Goal: Task Accomplishment & Management: Manage account settings

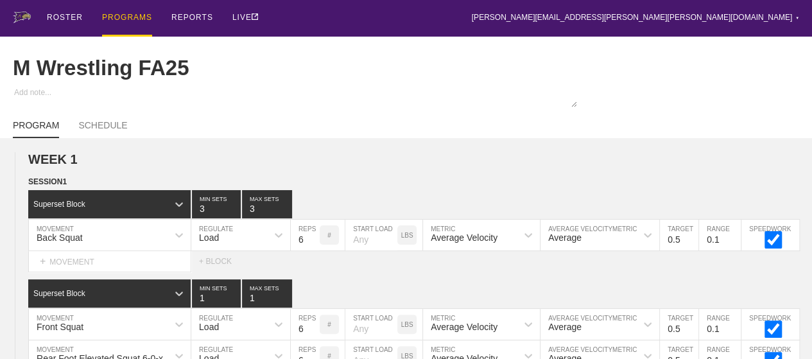
click at [121, 14] on div "PROGRAMS" at bounding box center [127, 18] width 50 height 37
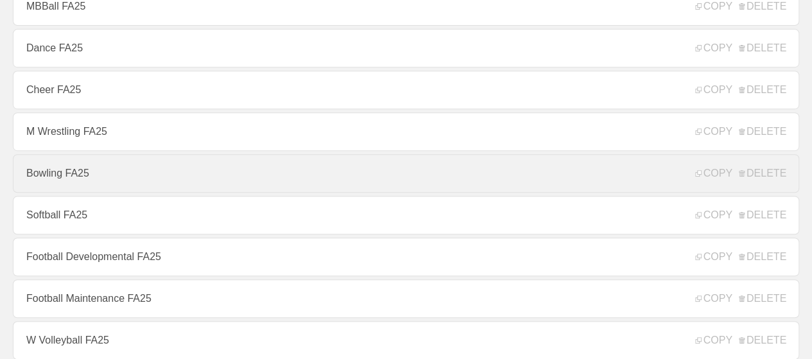
scroll to position [449, 0]
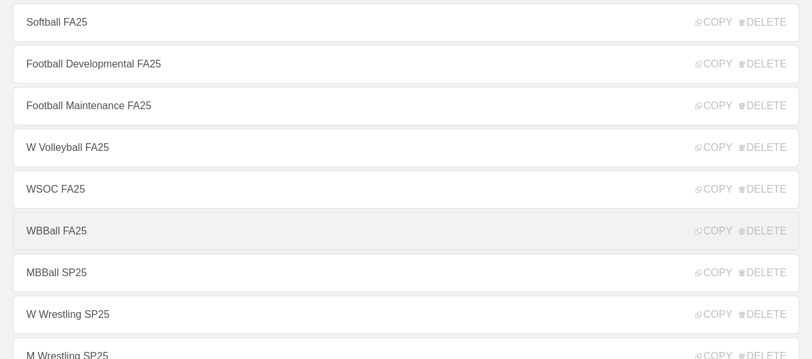
click at [46, 241] on link "WBBall FA25" at bounding box center [406, 231] width 786 height 38
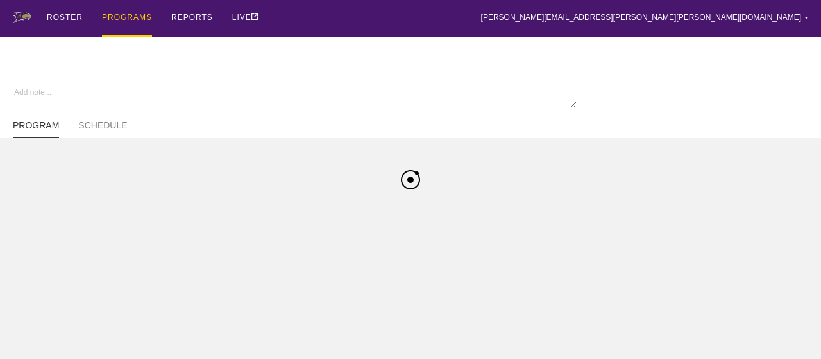
type textarea "x"
type input "WBBall FA25"
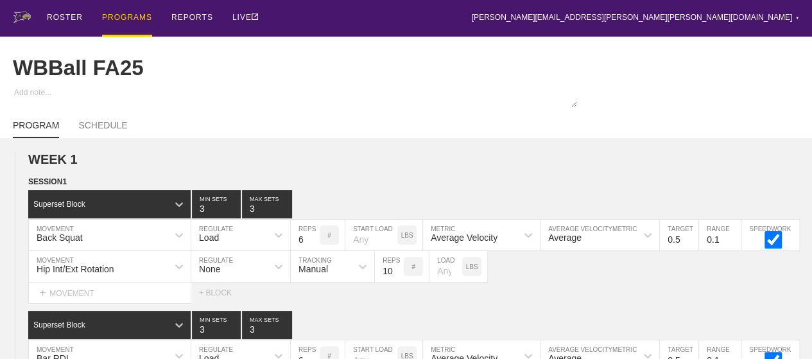
click at [138, 18] on div "PROGRAMS" at bounding box center [127, 18] width 50 height 37
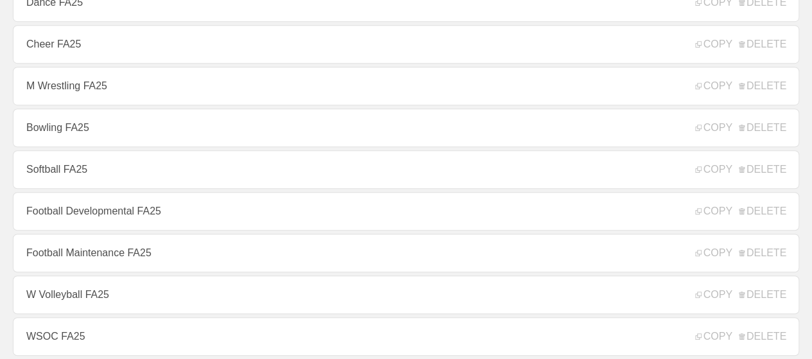
scroll to position [321, 0]
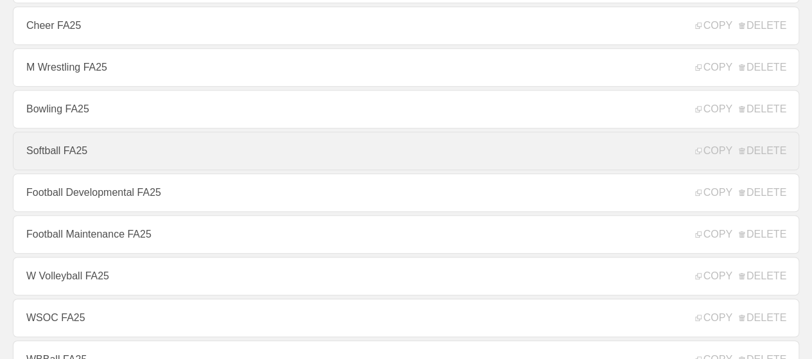
click at [67, 158] on link "Softball FA25" at bounding box center [406, 151] width 786 height 38
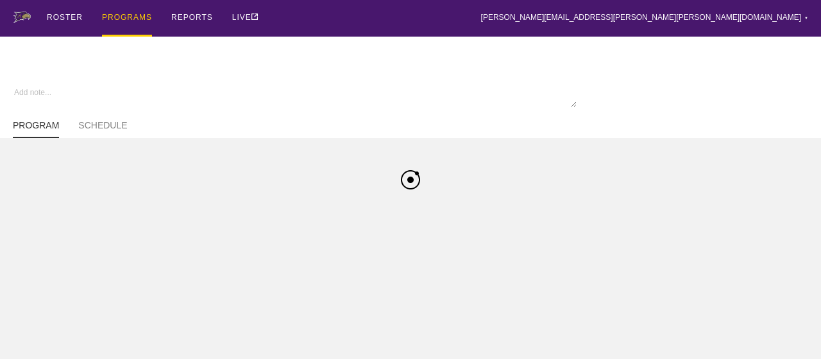
type textarea "x"
type input "Softball FA25"
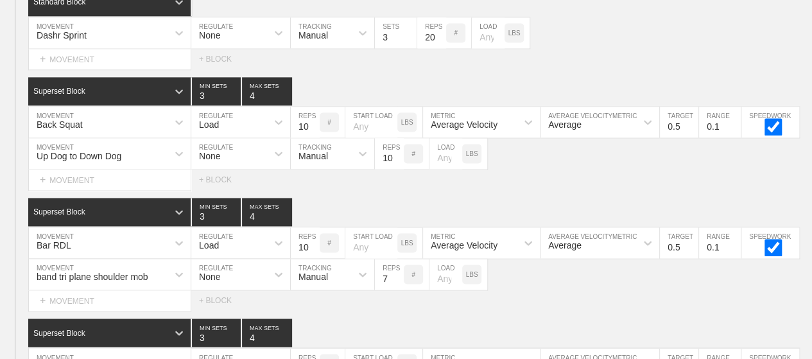
scroll to position [3528, 0]
